Goal: Task Accomplishment & Management: Use online tool/utility

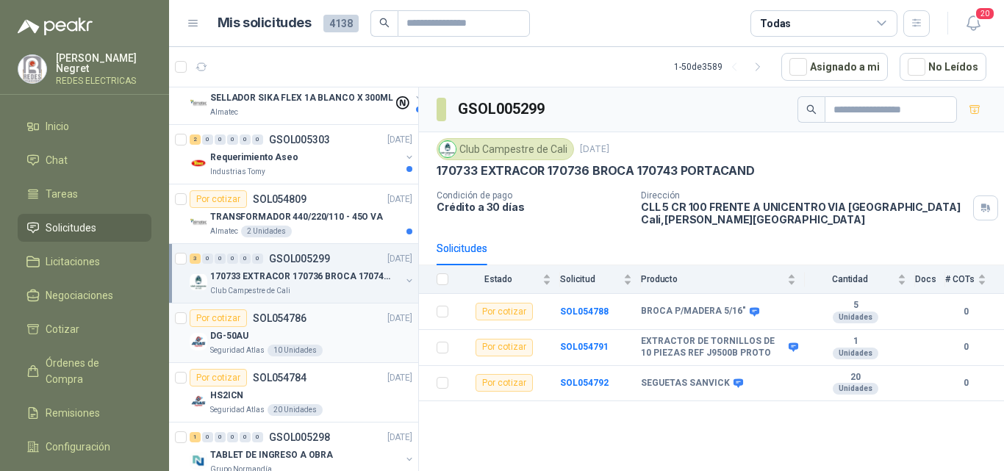
scroll to position [147, 0]
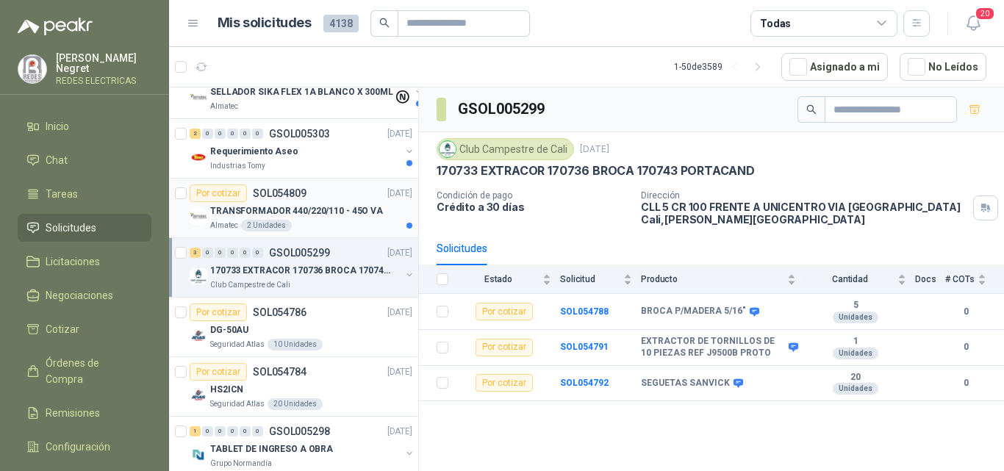
click at [340, 206] on p "TRANSFORMADOR 440/220/110 - 45O VA" at bounding box center [296, 211] width 173 height 14
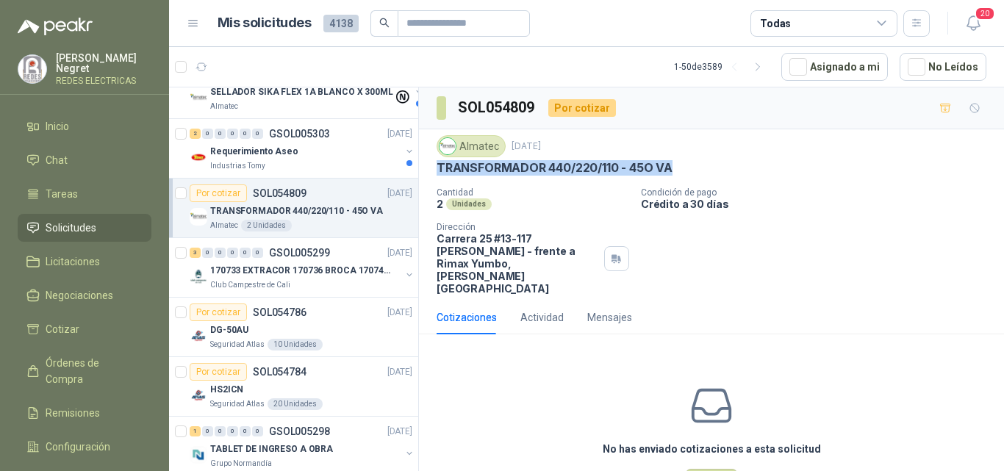
drag, startPoint x: 437, startPoint y: 169, endPoint x: 692, endPoint y: 163, distance: 255.2
click at [692, 163] on div "TRANSFORMADOR 440/220/110 - 45O VA" at bounding box center [712, 167] width 550 height 15
copy p "TRANSFORMADOR 440/220/110 - 45O VA"
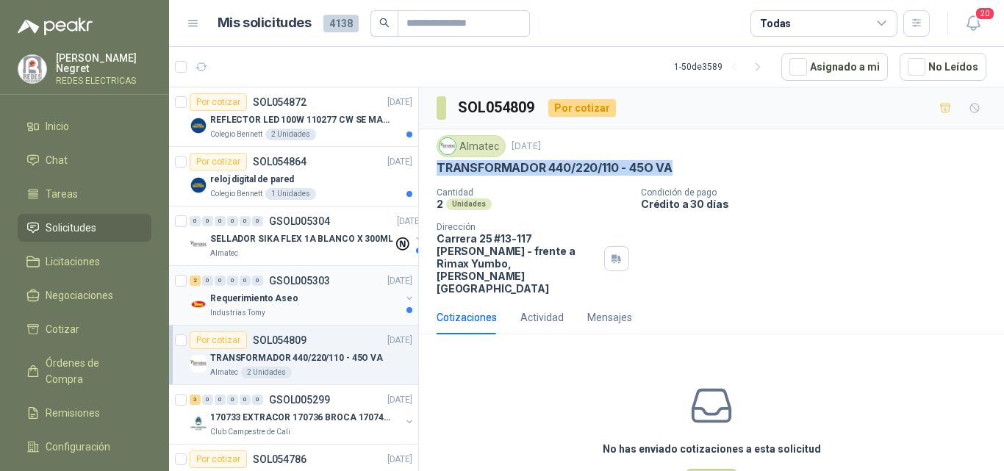
click at [360, 287] on div "2 0 0 0 0 0 GSOL005303 [DATE]" at bounding box center [303, 281] width 226 height 18
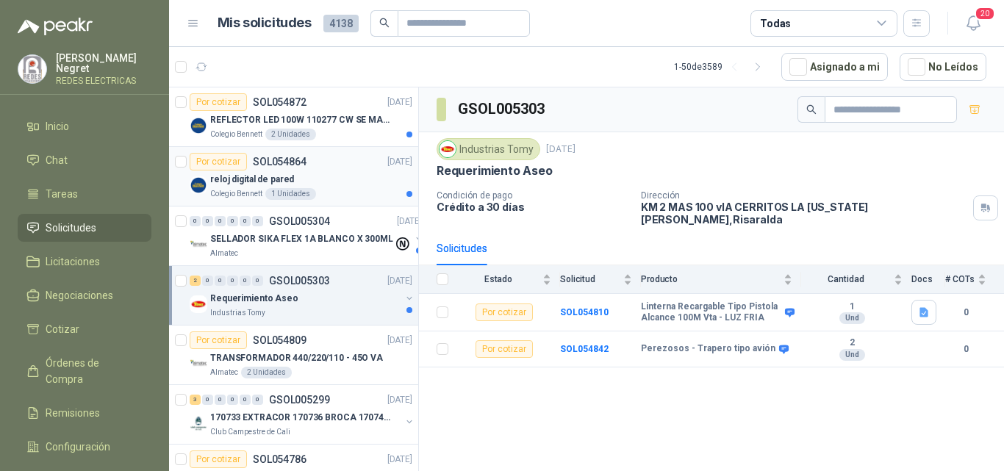
click at [357, 188] on div "reloj digital de pared" at bounding box center [311, 180] width 202 height 18
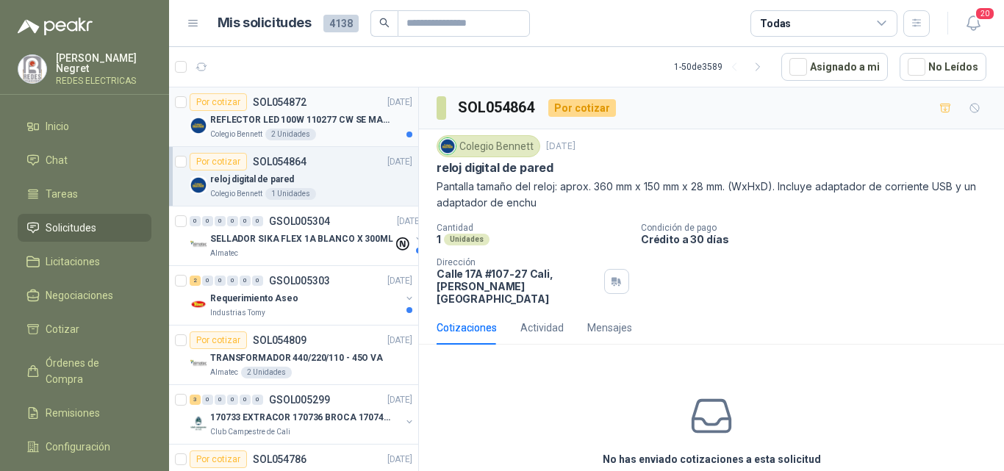
click at [335, 129] on div "Colegio [PERSON_NAME] 2 Unidades" at bounding box center [311, 135] width 202 height 12
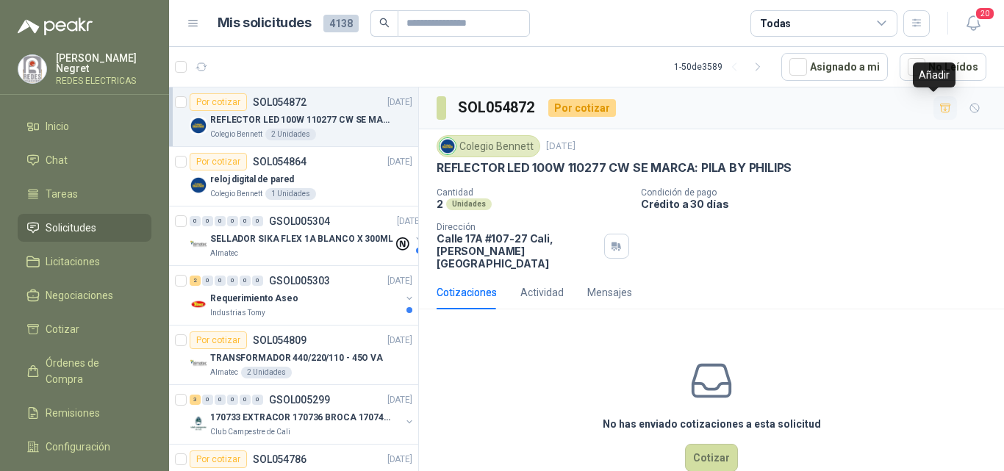
click at [937, 115] on button "button" at bounding box center [946, 108] width 24 height 24
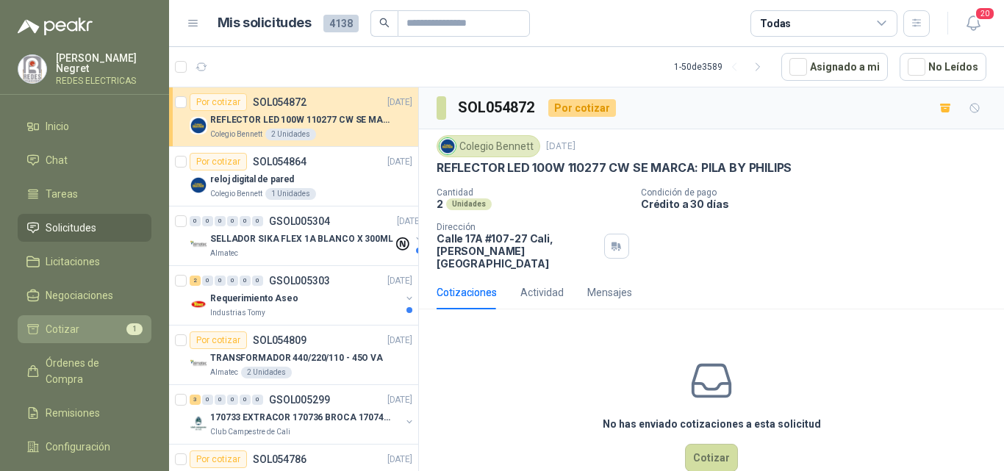
click at [126, 317] on link "Cotizar 1" at bounding box center [85, 329] width 134 height 28
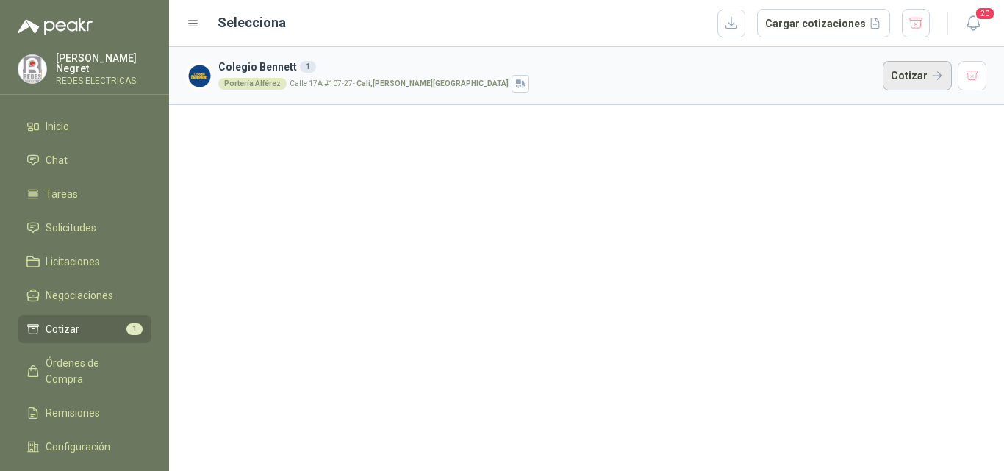
click at [924, 82] on button "Cotizar" at bounding box center [917, 75] width 69 height 29
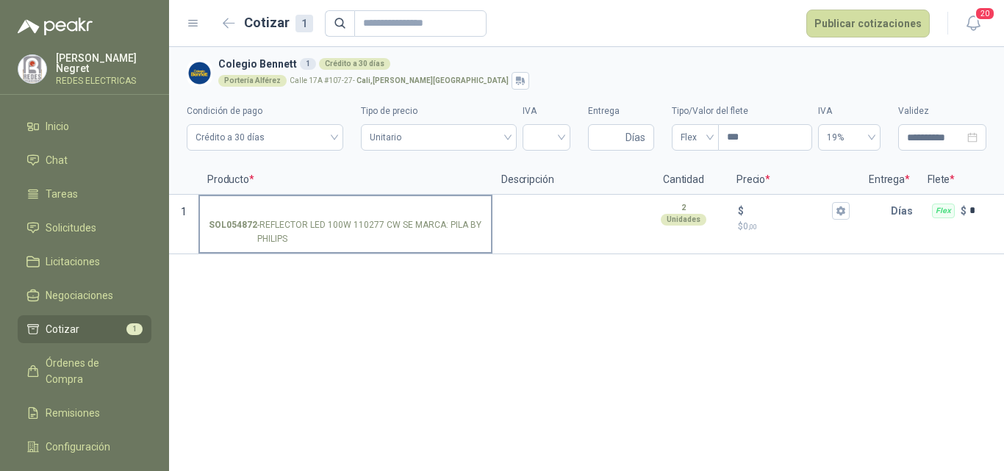
drag, startPoint x: 262, startPoint y: 224, endPoint x: 292, endPoint y: 237, distance: 32.6
click at [293, 237] on p "SOL054872 - REFLECTOR LED 100W 110277 CW SE MARCA: PILA BY PHILIPS" at bounding box center [346, 232] width 274 height 28
click at [282, 237] on p "SOL054872 - REFLECTOR LED 100W 110277 CW SE MARCA: PILA BY PHILIPS" at bounding box center [346, 232] width 274 height 28
click at [282, 217] on input "SOL054872 - REFLECTOR LED 100W 110277 CW SE MARCA: PILA BY PHILIPS" at bounding box center [346, 211] width 274 height 11
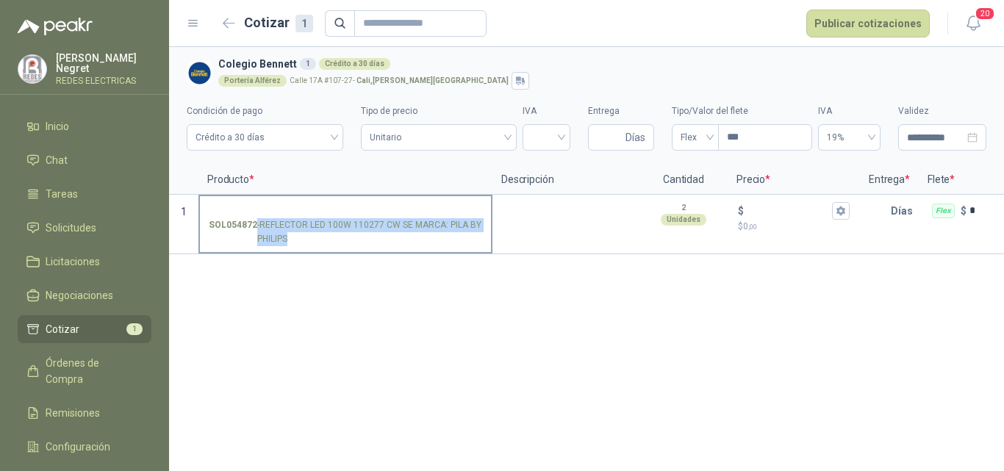
click at [287, 242] on p "SOL054872 - REFLECTOR LED 100W 110277 CW SE MARCA: PILA BY PHILIPS" at bounding box center [346, 232] width 274 height 28
copy p "- REFLECTOR LED 100W 110277 CW SE MARCA: PILA BY PHILIPS"
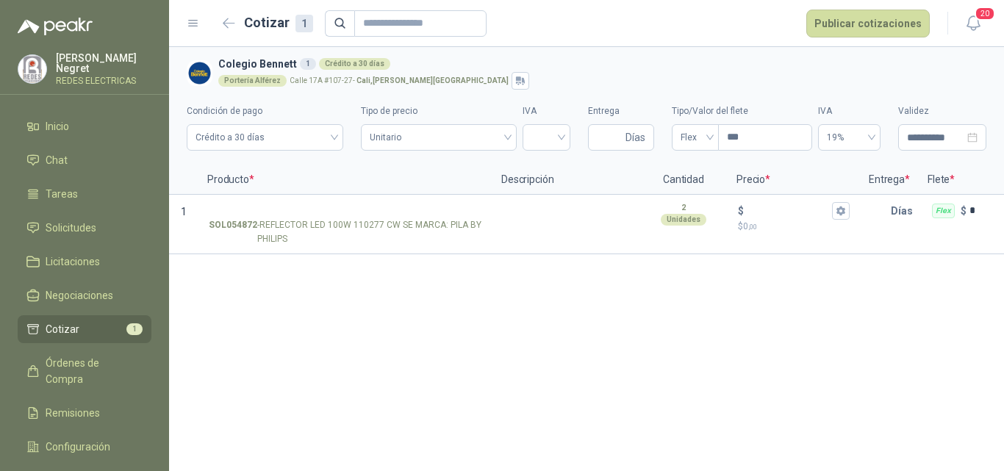
click at [282, 190] on p "Producto *" at bounding box center [346, 179] width 294 height 29
click at [282, 206] on input "SOL054872 - REFLECTOR LED 100W 110277 CW SE MARCA: PILA BY PHILIPS" at bounding box center [346, 211] width 274 height 11
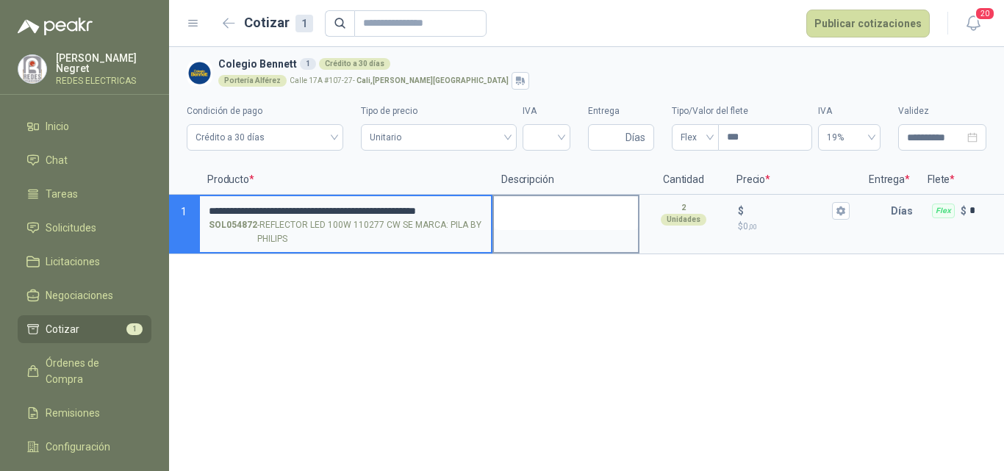
click at [571, 214] on textarea at bounding box center [566, 213] width 144 height 34
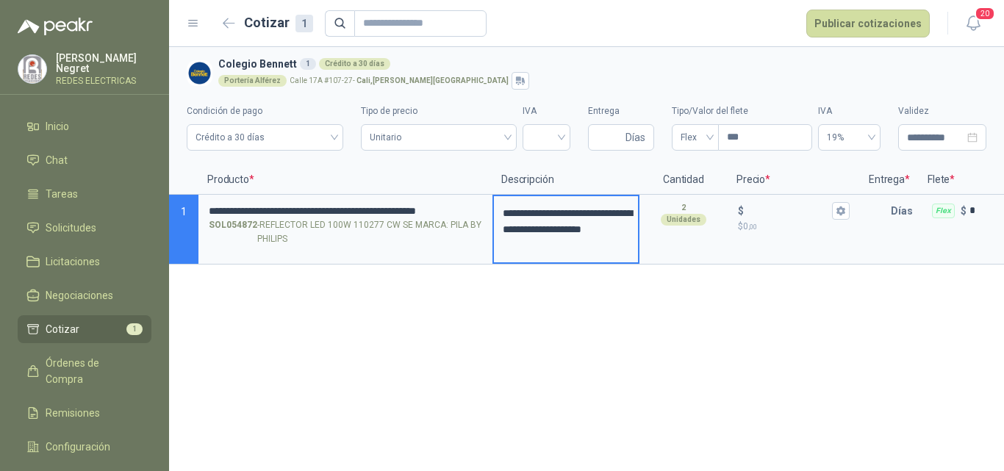
drag, startPoint x: 547, startPoint y: 143, endPoint x: 549, endPoint y: 152, distance: 9.7
click at [548, 143] on input "search" at bounding box center [547, 136] width 30 height 22
click at [548, 166] on div "19%" at bounding box center [547, 168] width 24 height 16
click at [601, 136] on input "Entrega" at bounding box center [610, 137] width 26 height 25
type input "*"
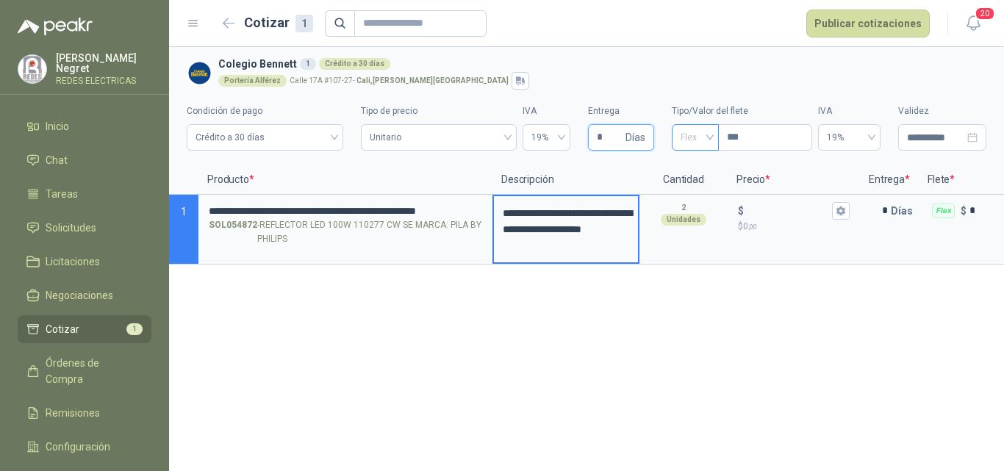
click at [679, 145] on div "Flex" at bounding box center [695, 137] width 47 height 26
type input "*"
click at [704, 190] on div "Incluido" at bounding box center [696, 192] width 24 height 16
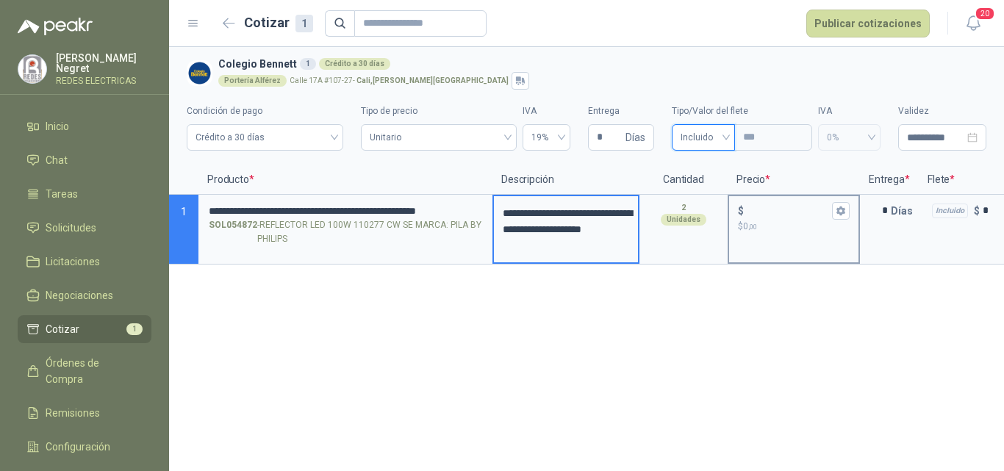
click at [771, 224] on p "$ 0 ,00" at bounding box center [794, 227] width 112 height 14
click at [771, 216] on input "$ $ 0 ,00" at bounding box center [788, 210] width 82 height 11
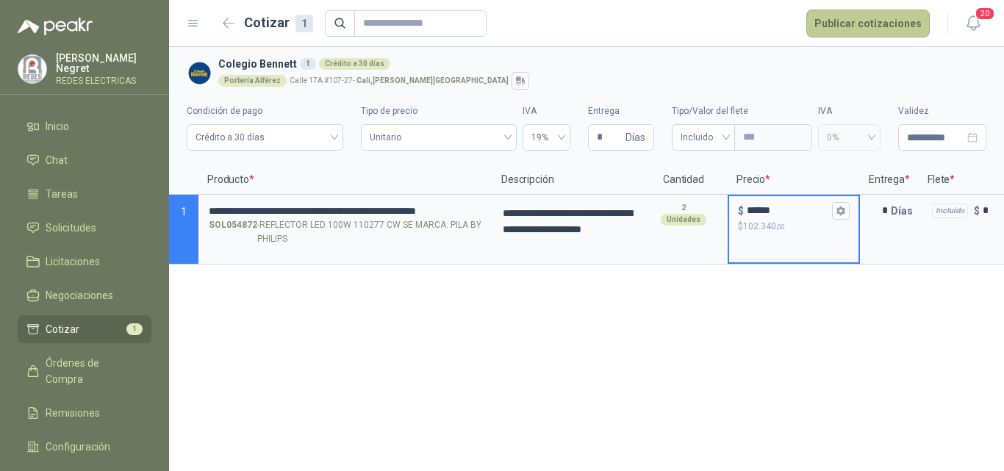
type input "******"
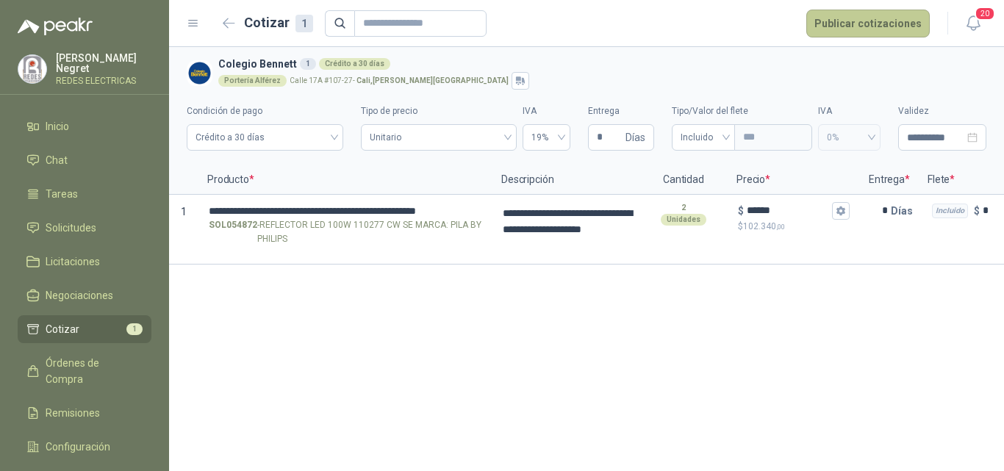
click at [852, 23] on button "Publicar cotizaciones" at bounding box center [869, 24] width 124 height 28
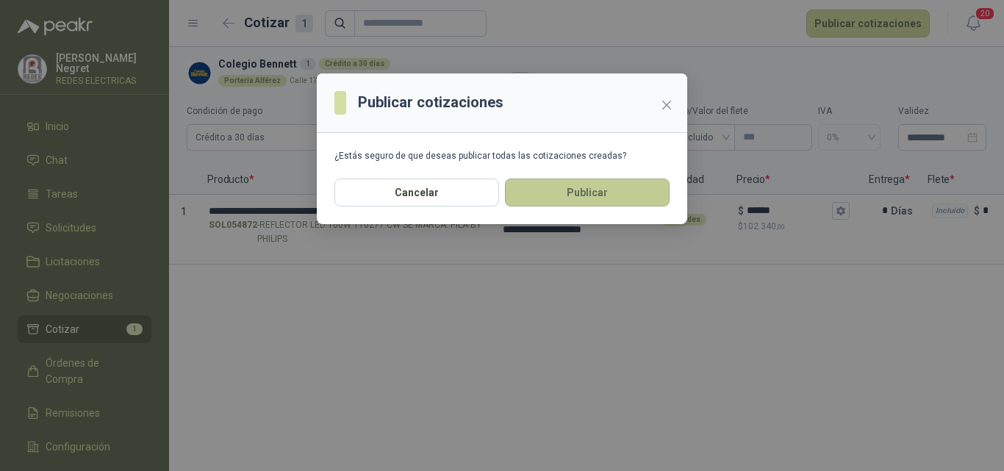
click at [595, 196] on button "Publicar" at bounding box center [587, 193] width 165 height 28
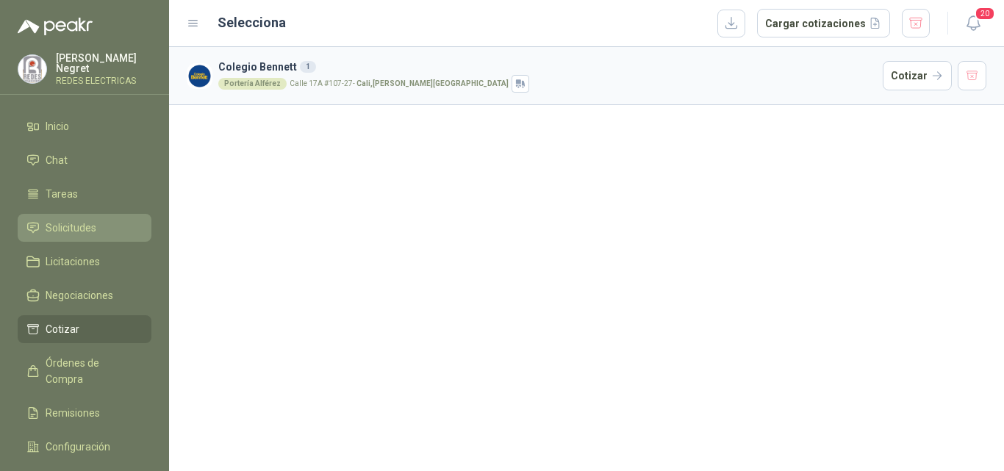
click at [92, 222] on span "Solicitudes" at bounding box center [71, 228] width 51 height 16
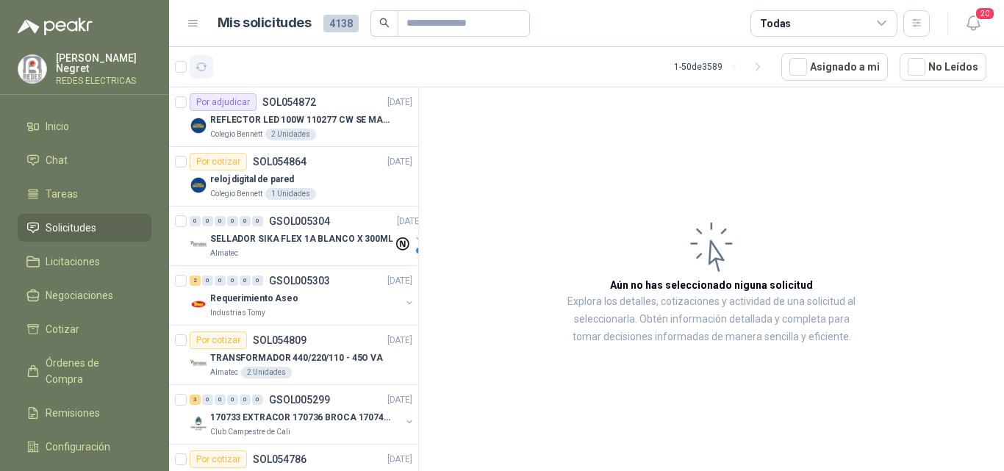
click at [204, 68] on icon "button" at bounding box center [202, 67] width 13 height 13
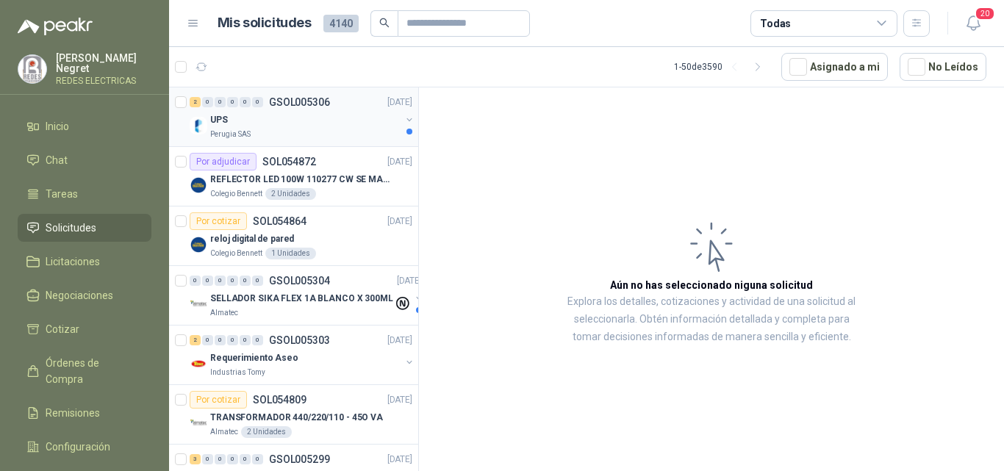
click at [318, 140] on div "2 0 0 0 0 0 GSOL005306 [DATE] UPS Perugia SAS" at bounding box center [293, 118] width 249 height 60
click at [318, 135] on div "Perugia SAS" at bounding box center [305, 135] width 190 height 12
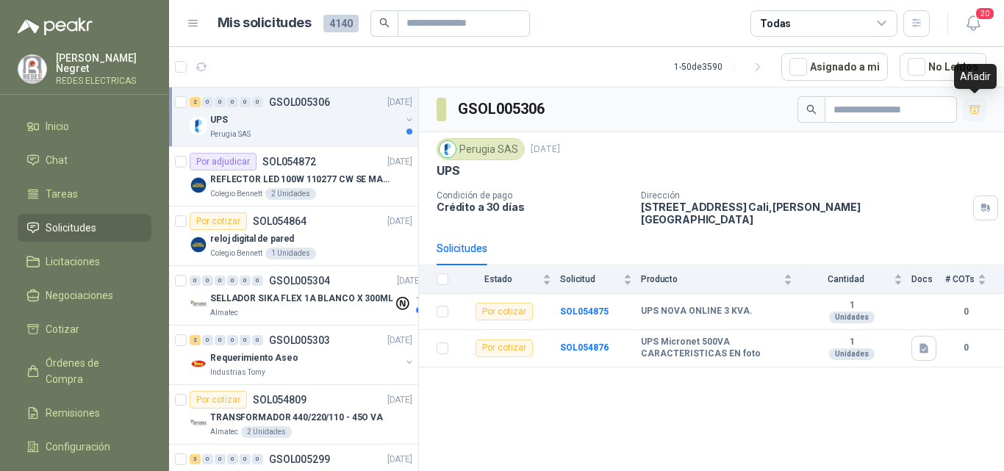
click at [985, 110] on button "button" at bounding box center [975, 110] width 24 height 24
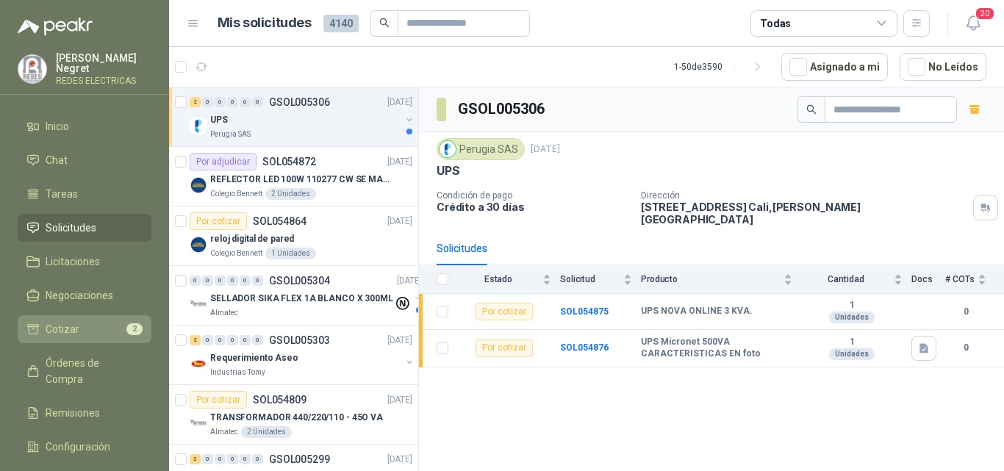
click at [106, 326] on li "Cotizar 2" at bounding box center [84, 329] width 116 height 16
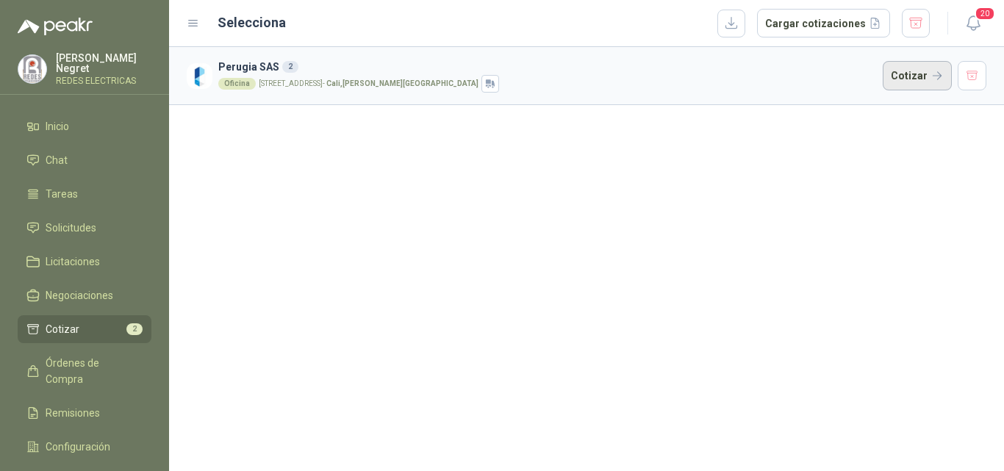
click at [915, 87] on button "Cotizar" at bounding box center [917, 75] width 69 height 29
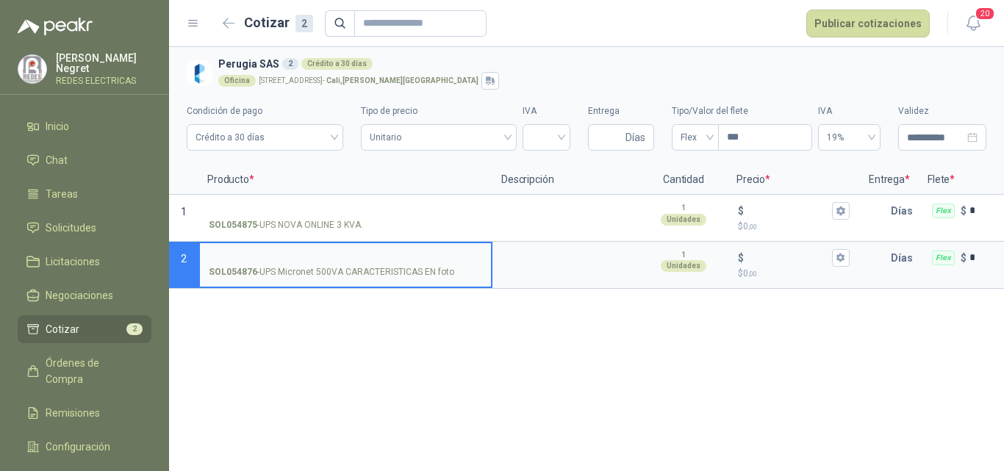
scroll to position [0, 191]
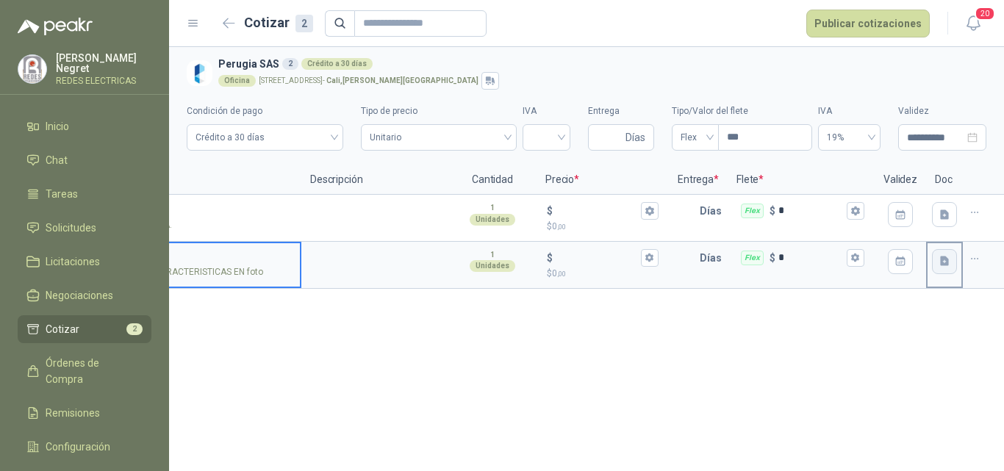
click at [946, 259] on icon "button" at bounding box center [944, 262] width 9 height 10
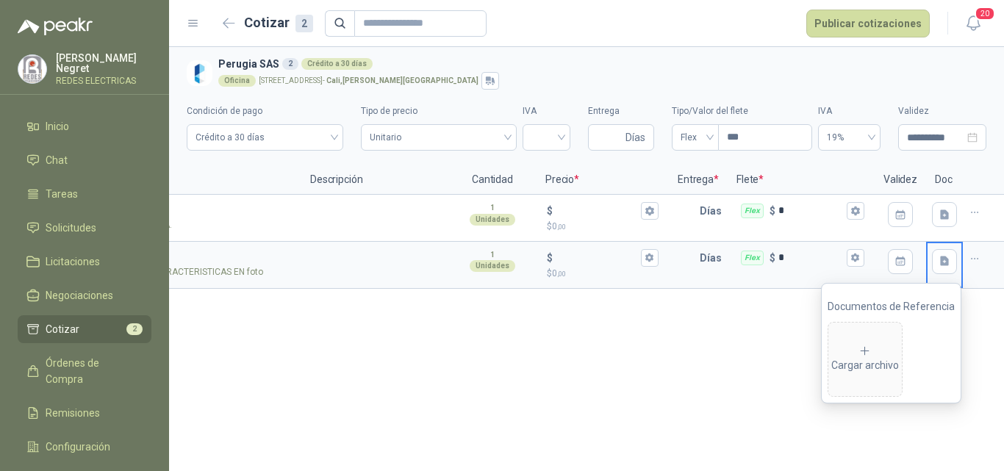
drag, startPoint x: 646, startPoint y: 332, endPoint x: 629, endPoint y: 329, distance: 17.8
click at [641, 332] on div "**********" at bounding box center [586, 259] width 835 height 424
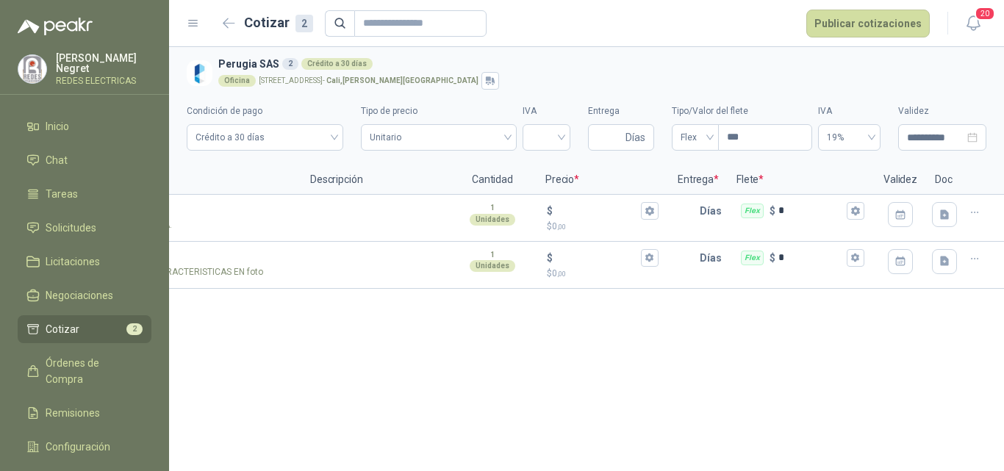
scroll to position [0, 0]
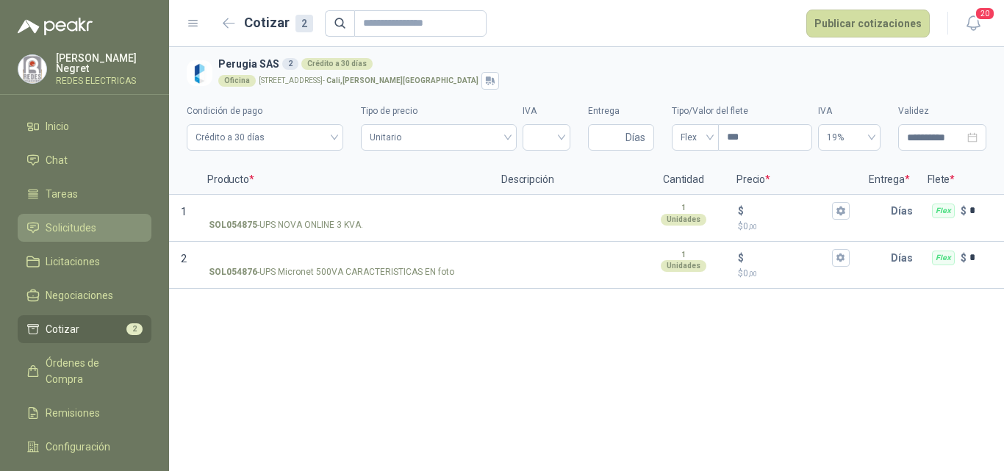
click at [99, 226] on li "Solicitudes" at bounding box center [84, 228] width 116 height 16
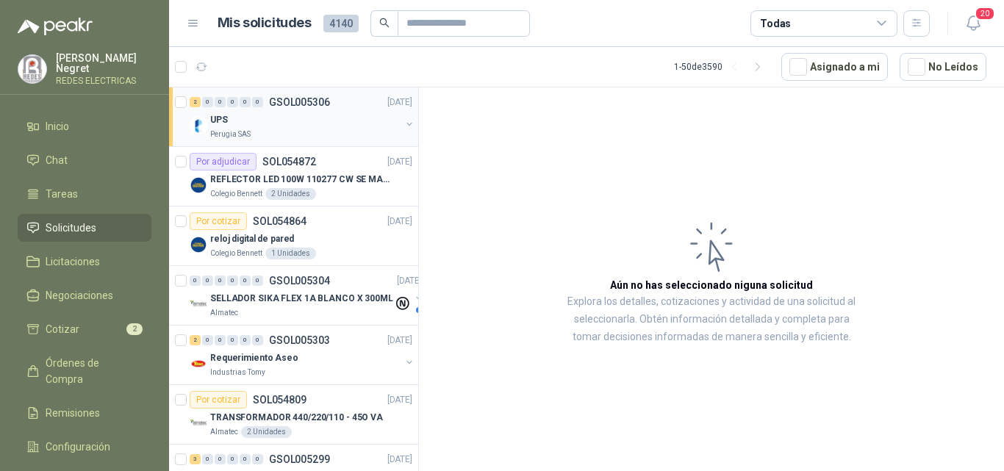
click at [349, 127] on div "UPS" at bounding box center [305, 120] width 190 height 18
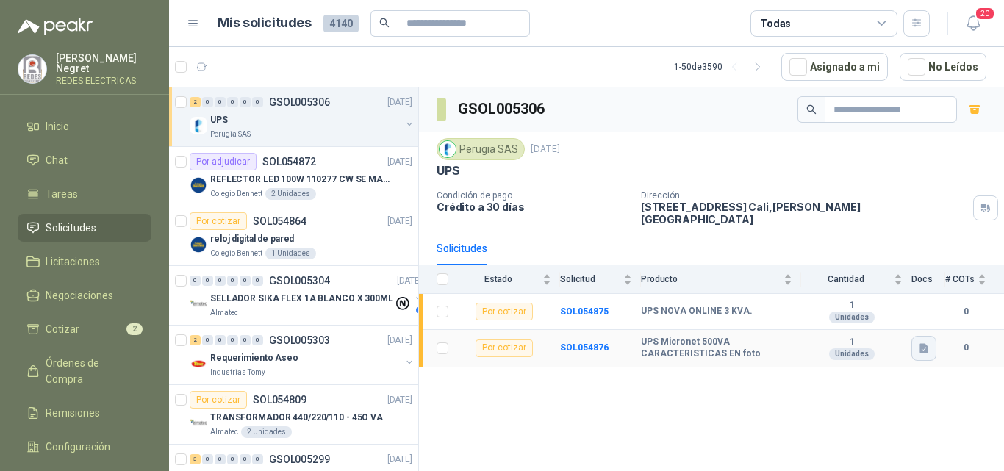
click at [922, 343] on icon "button" at bounding box center [924, 348] width 9 height 10
click at [910, 309] on button "UPS.png" at bounding box center [899, 305] width 57 height 15
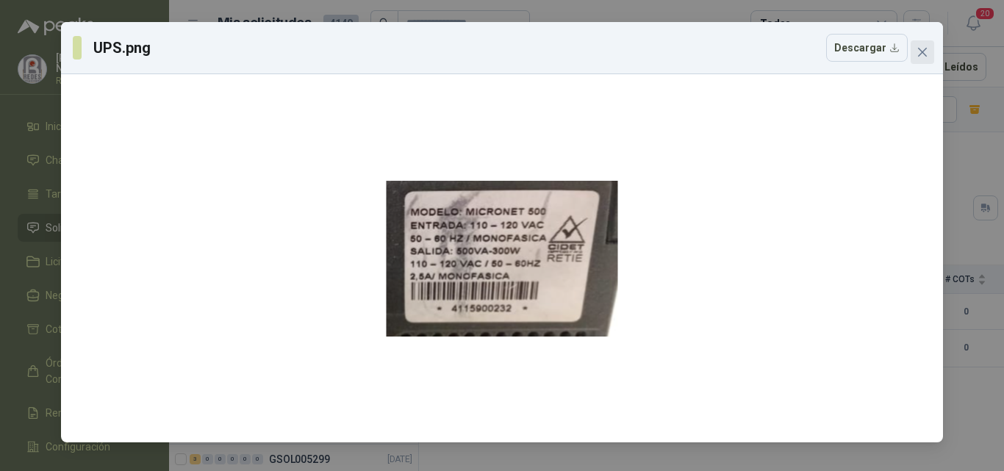
click at [920, 54] on icon "close" at bounding box center [922, 52] width 9 height 9
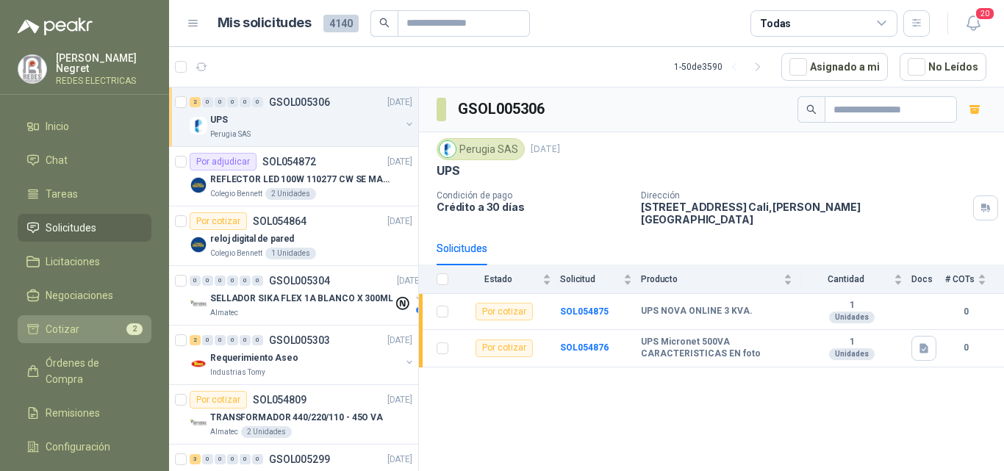
click at [110, 317] on link "Cotizar 2" at bounding box center [85, 329] width 134 height 28
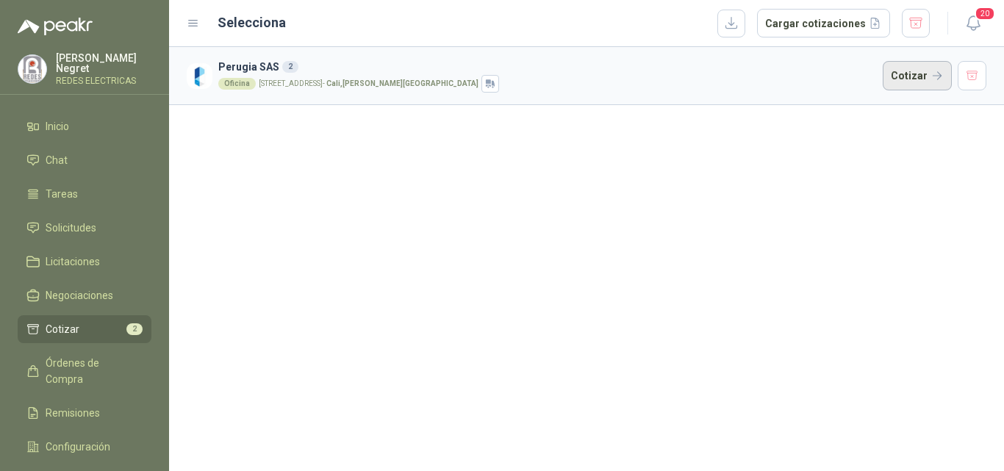
click at [901, 67] on button "Cotizar" at bounding box center [917, 75] width 69 height 29
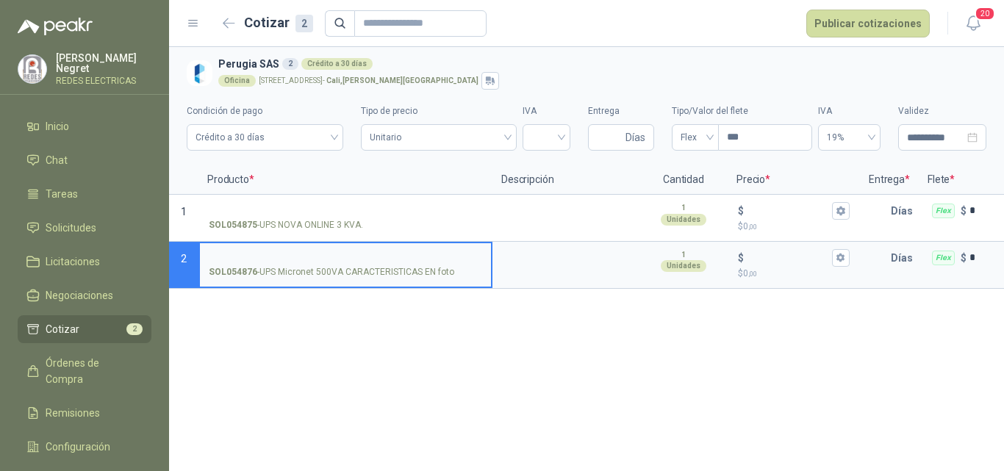
click at [332, 256] on input "SOL054876 - UPS Micronet 500VA CARACTERISTICAS EN foto" at bounding box center [346, 258] width 274 height 11
click at [425, 260] on input "**********" at bounding box center [346, 258] width 274 height 11
drag, startPoint x: 354, startPoint y: 257, endPoint x: 179, endPoint y: 257, distance: 175.0
click at [179, 257] on section "**********" at bounding box center [586, 265] width 835 height 47
click at [240, 257] on input "**********" at bounding box center [346, 258] width 274 height 13
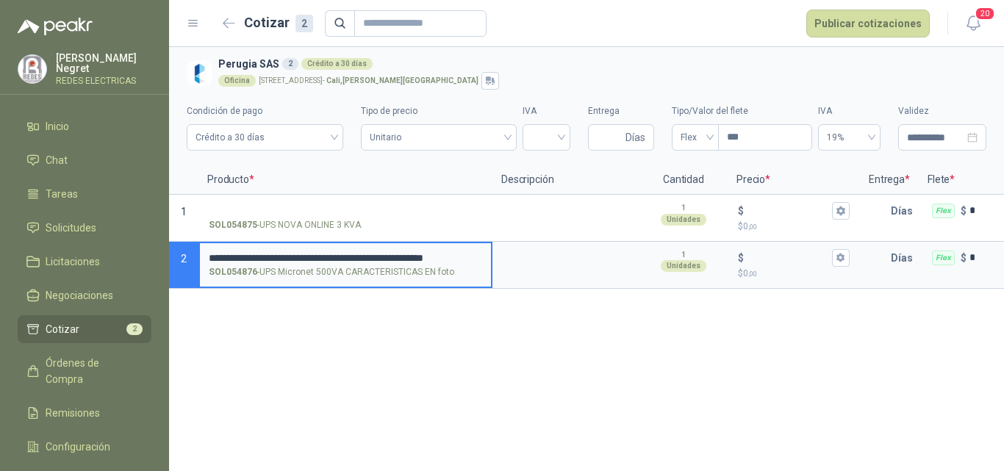
scroll to position [0, 66]
drag, startPoint x: 212, startPoint y: 257, endPoint x: 486, endPoint y: 255, distance: 274.3
click at [486, 255] on label "**********" at bounding box center [345, 264] width 291 height 42
type input "**********"
click at [543, 258] on textarea at bounding box center [566, 260] width 144 height 34
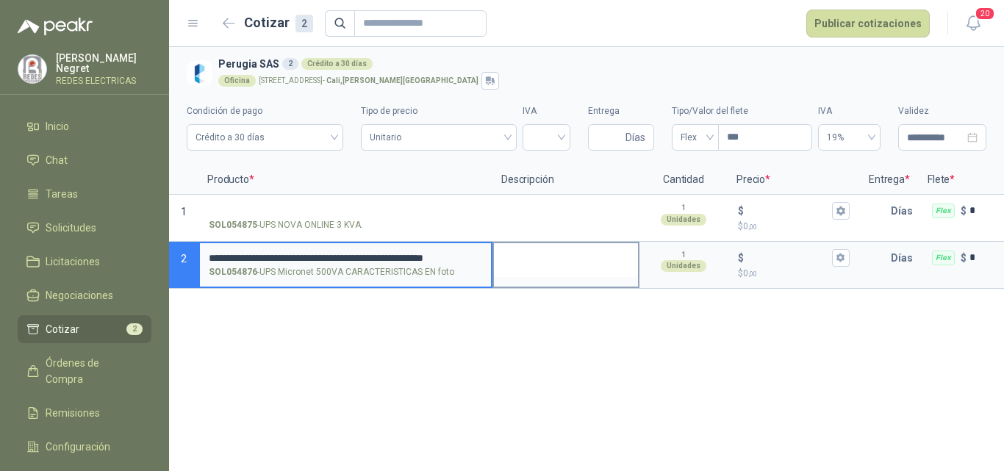
type textarea "*"
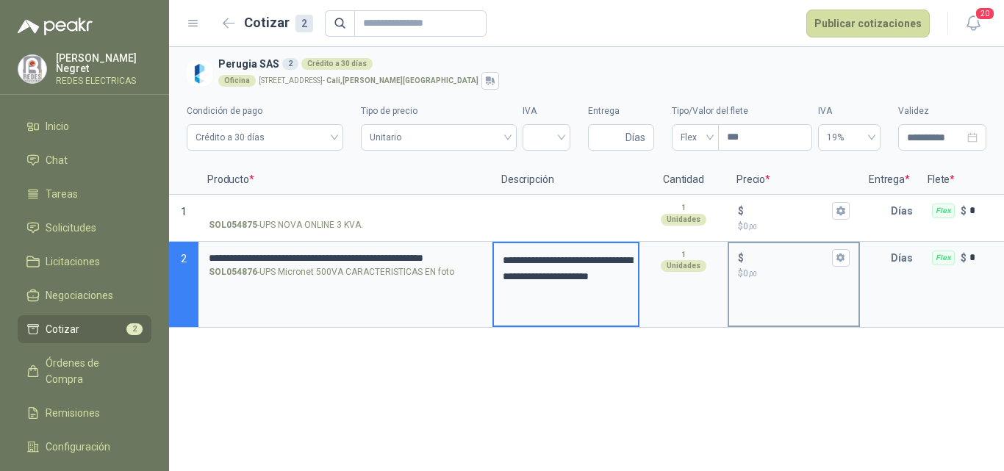
click at [771, 263] on input "$ $ 0 ,00" at bounding box center [788, 257] width 82 height 11
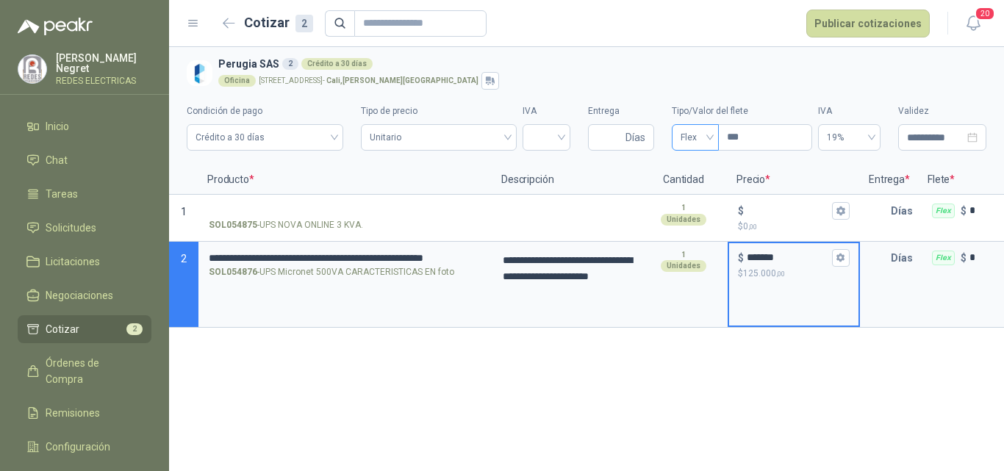
click at [695, 138] on span "Flex" at bounding box center [695, 137] width 29 height 22
type input "*******"
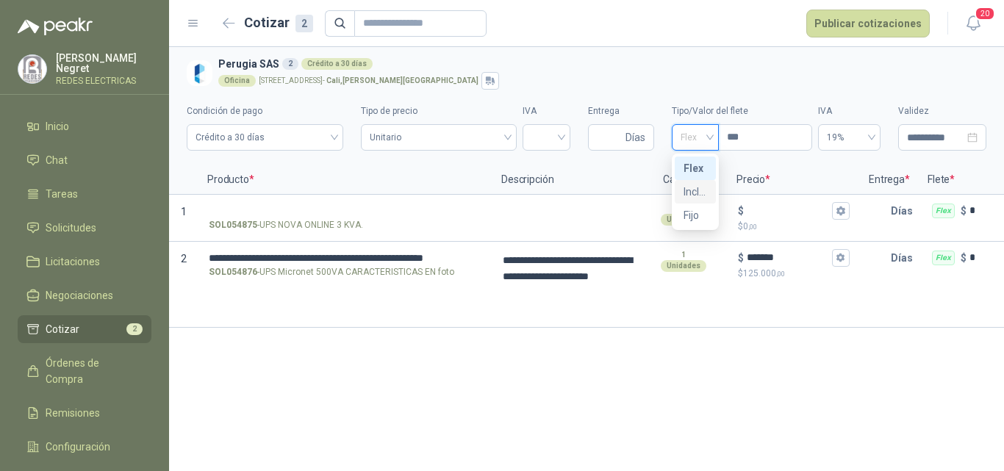
click at [694, 191] on div "Incluido" at bounding box center [696, 192] width 24 height 16
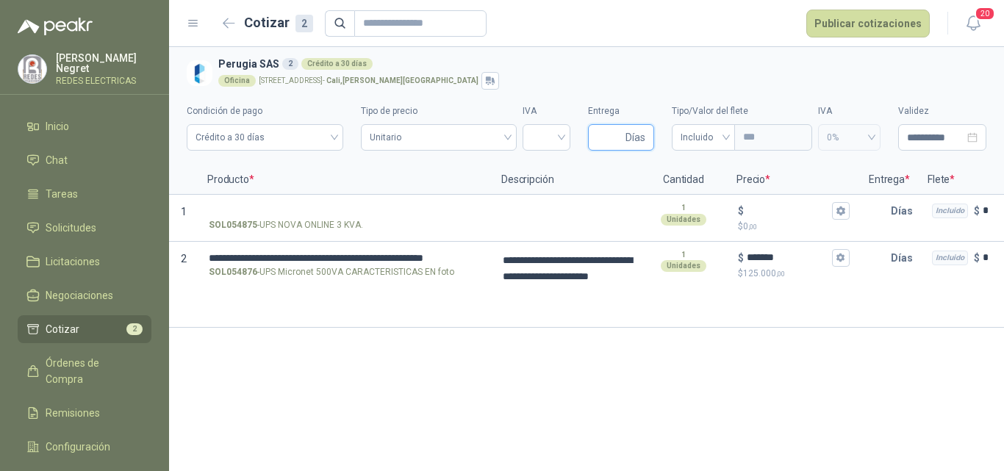
click at [613, 138] on input "Entrega" at bounding box center [610, 137] width 26 height 25
type input "*"
click at [543, 140] on input "search" at bounding box center [547, 136] width 30 height 22
click at [541, 171] on div "19%" at bounding box center [547, 168] width 24 height 16
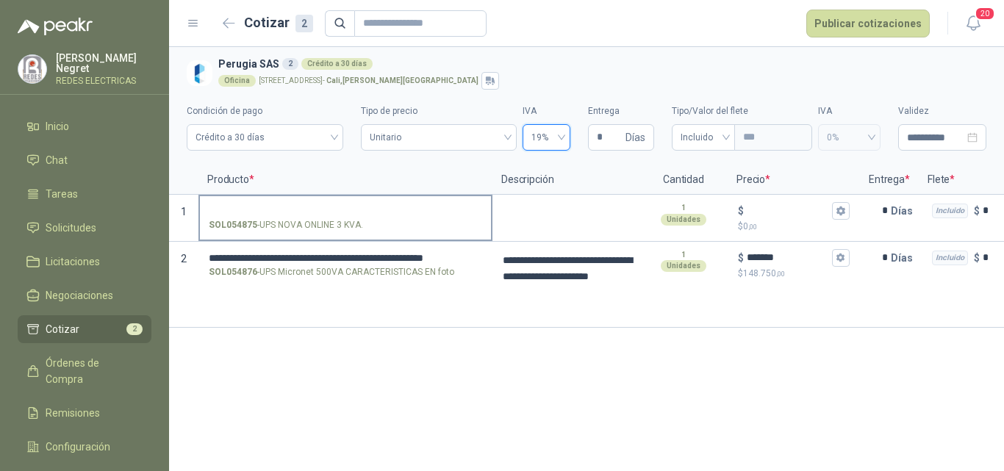
click at [304, 210] on input "SOL054875 - UPS NOVA ONLINE 3 KVA." at bounding box center [346, 211] width 274 height 11
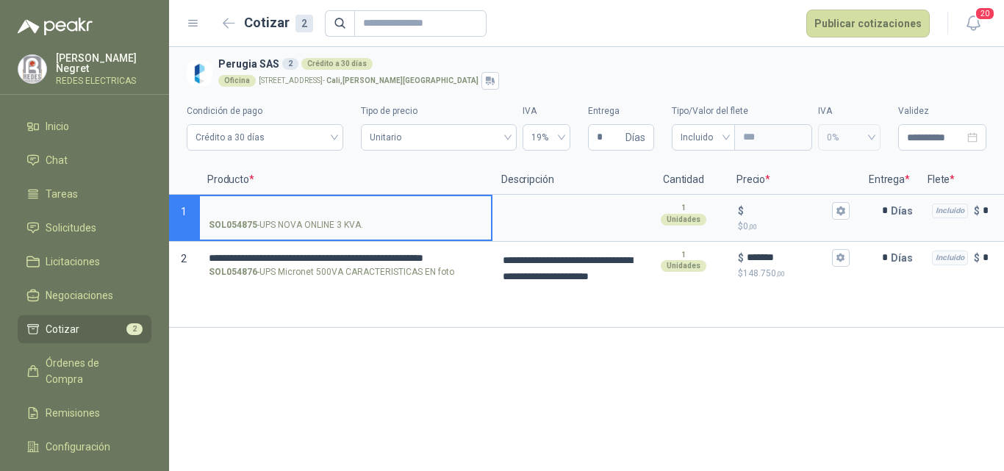
click at [359, 210] on input "SOL054875 - UPS NOVA ONLINE 3 KVA." at bounding box center [346, 211] width 274 height 11
click at [413, 210] on input "**********" at bounding box center [346, 211] width 274 height 11
click at [318, 208] on input "**********" at bounding box center [346, 211] width 274 height 11
click at [384, 207] on input "**********" at bounding box center [346, 211] width 274 height 11
click at [249, 208] on input "**********" at bounding box center [346, 211] width 274 height 11
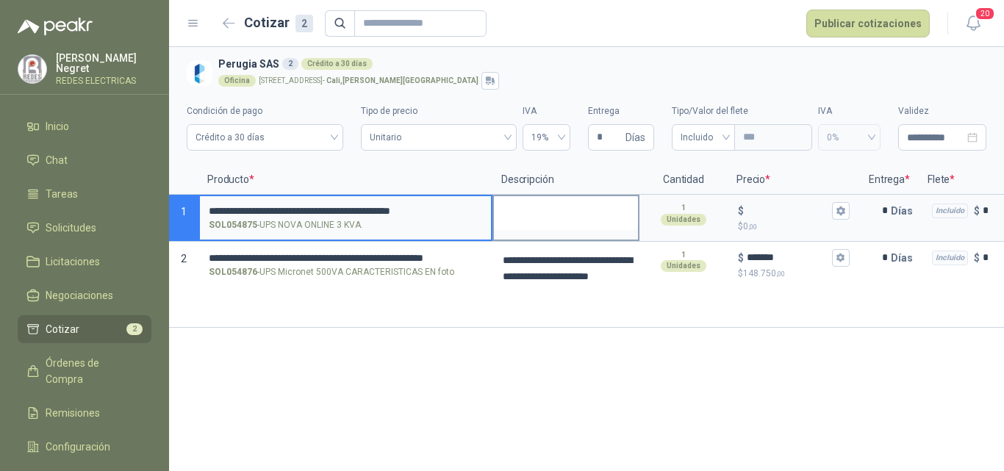
drag, startPoint x: 210, startPoint y: 209, endPoint x: 513, endPoint y: 210, distance: 303.0
click at [510, 210] on section "**********" at bounding box center [586, 218] width 835 height 47
type input "**********"
click at [526, 210] on textarea at bounding box center [566, 213] width 144 height 34
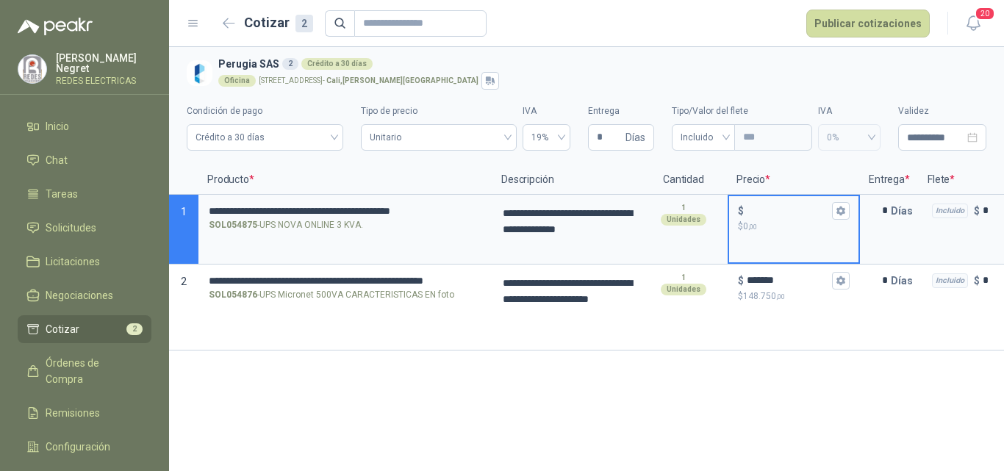
click at [760, 216] on input "$ $ 0 ,00" at bounding box center [788, 210] width 82 height 11
type input "*********"
click at [860, 33] on button "Publicar cotizaciones" at bounding box center [869, 24] width 124 height 28
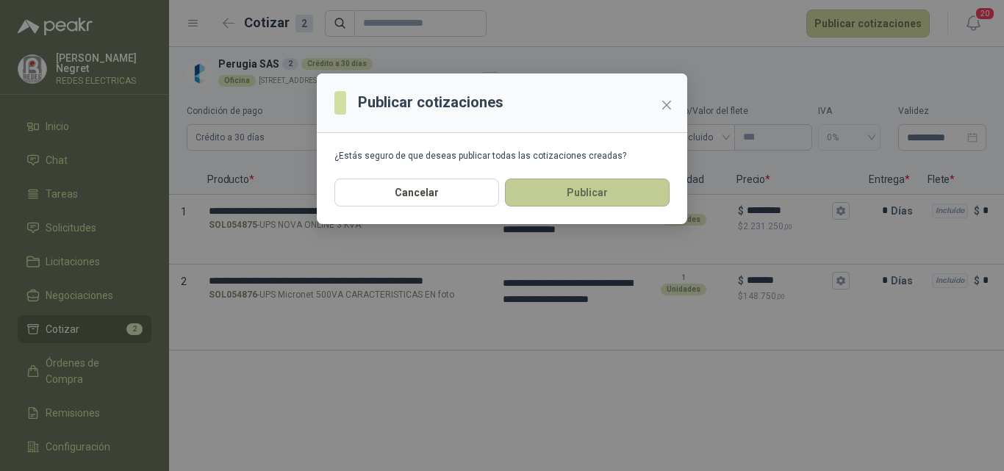
click at [556, 196] on button "Publicar" at bounding box center [587, 193] width 165 height 28
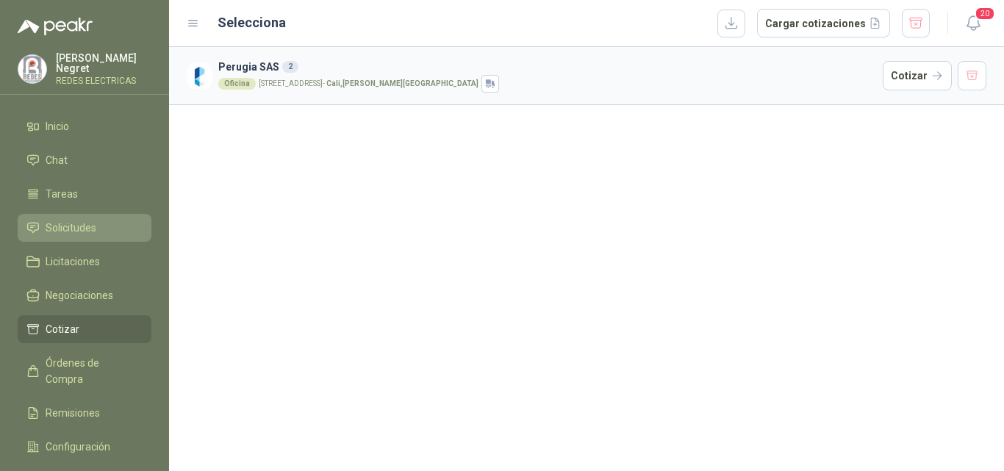
click at [97, 225] on li "Solicitudes" at bounding box center [84, 228] width 116 height 16
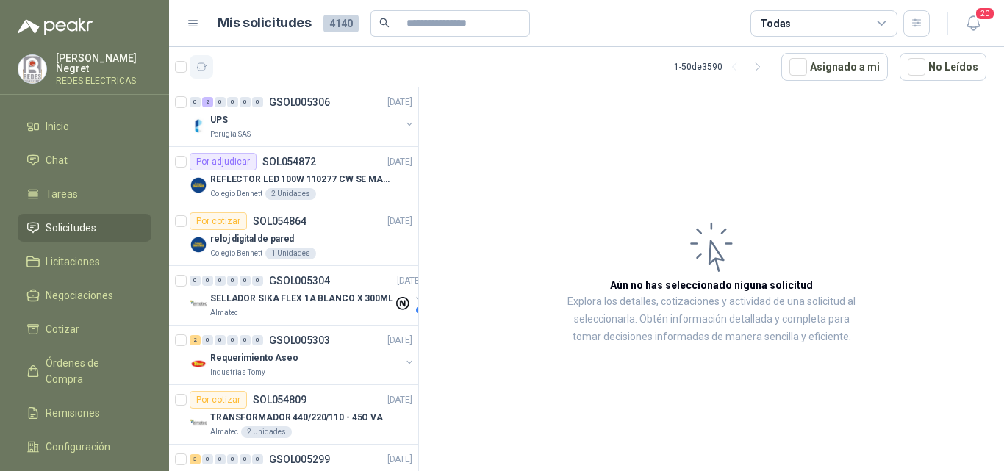
click at [201, 70] on icon "button" at bounding box center [202, 67] width 13 height 13
